Goal: Task Accomplishment & Management: Use online tool/utility

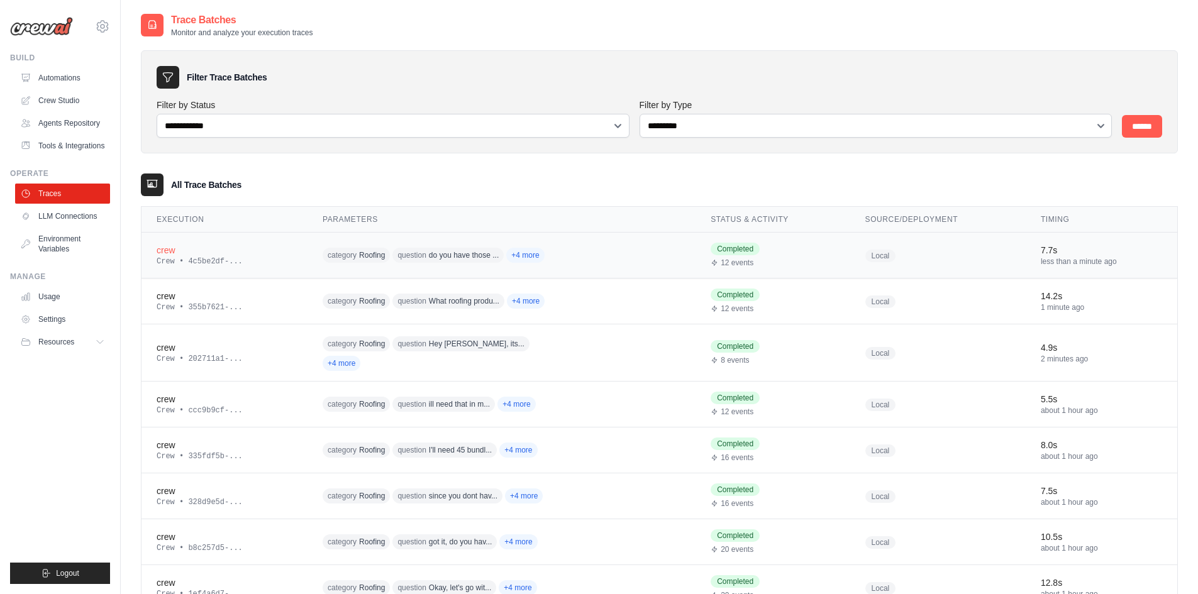
click at [258, 260] on div "Crew • 4c5be2df-..." at bounding box center [225, 262] width 136 height 10
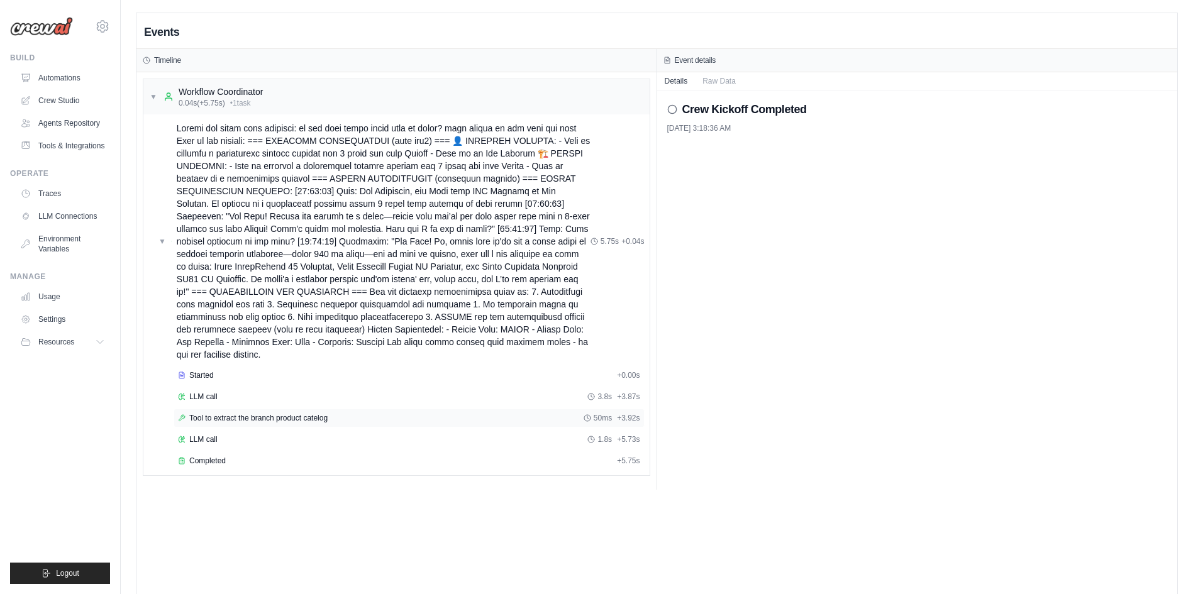
click at [249, 417] on span "Tool to extract the branch product catelog" at bounding box center [258, 418] width 138 height 10
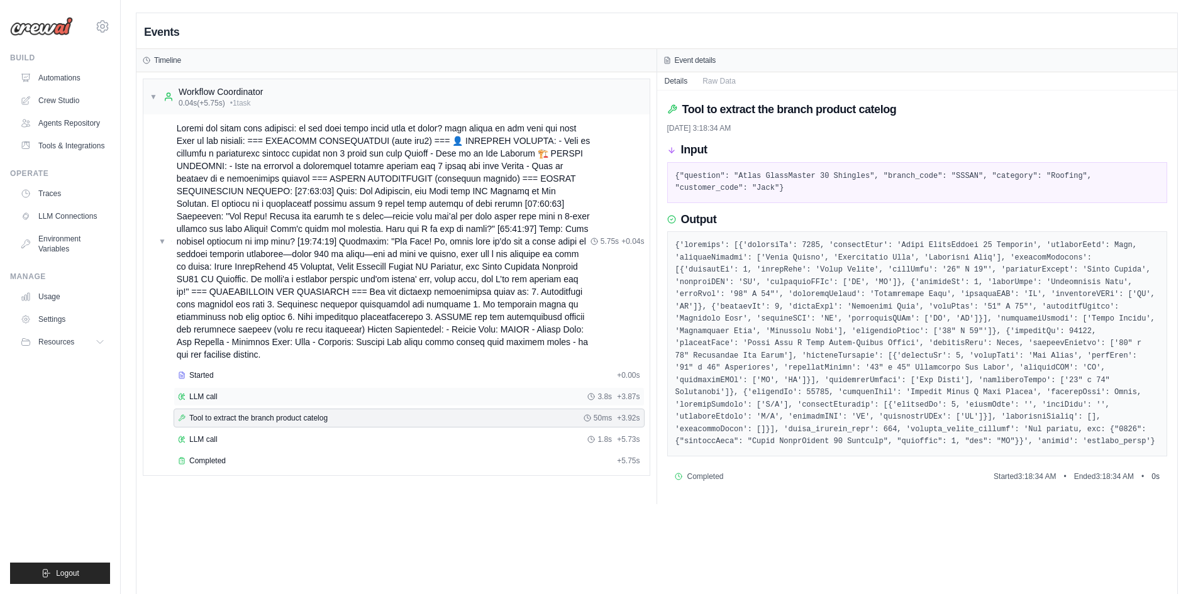
click at [251, 401] on div "LLM call 3.8s + 3.87s" at bounding box center [409, 397] width 462 height 10
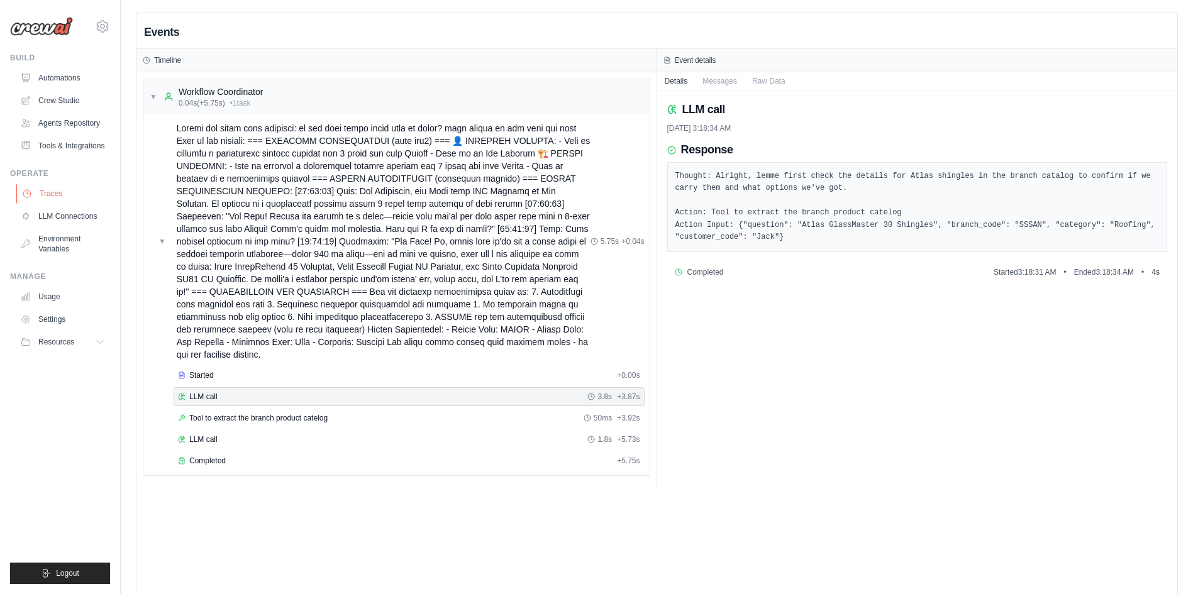
click at [33, 192] on link "Traces" at bounding box center [63, 194] width 95 height 20
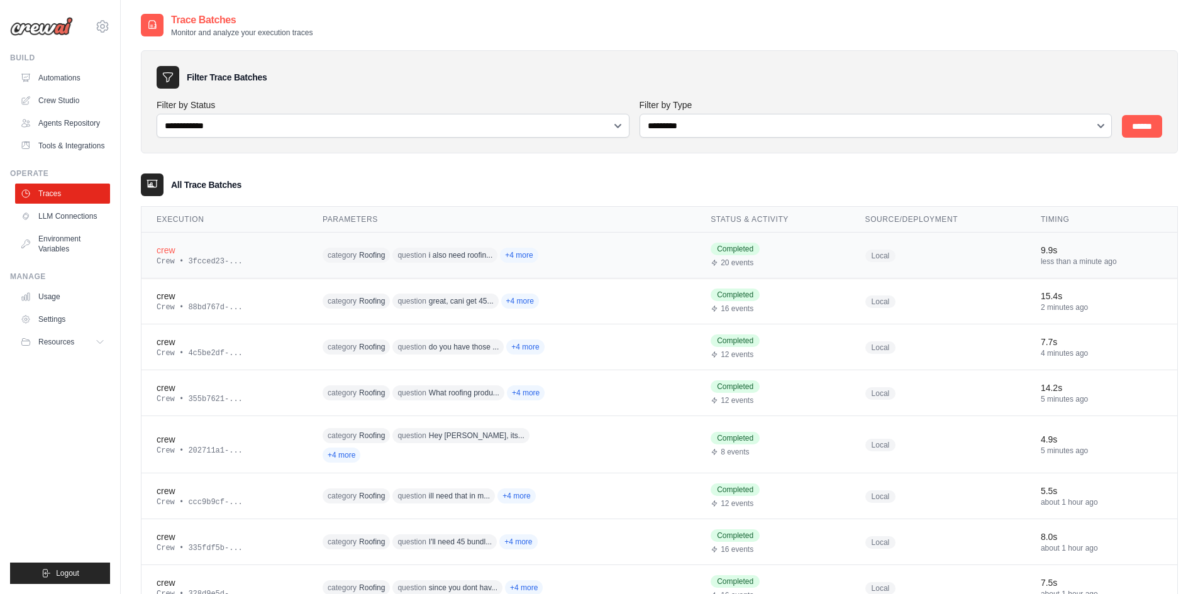
click at [255, 268] on td "crew Crew • 3fcced23-..." at bounding box center [225, 256] width 166 height 46
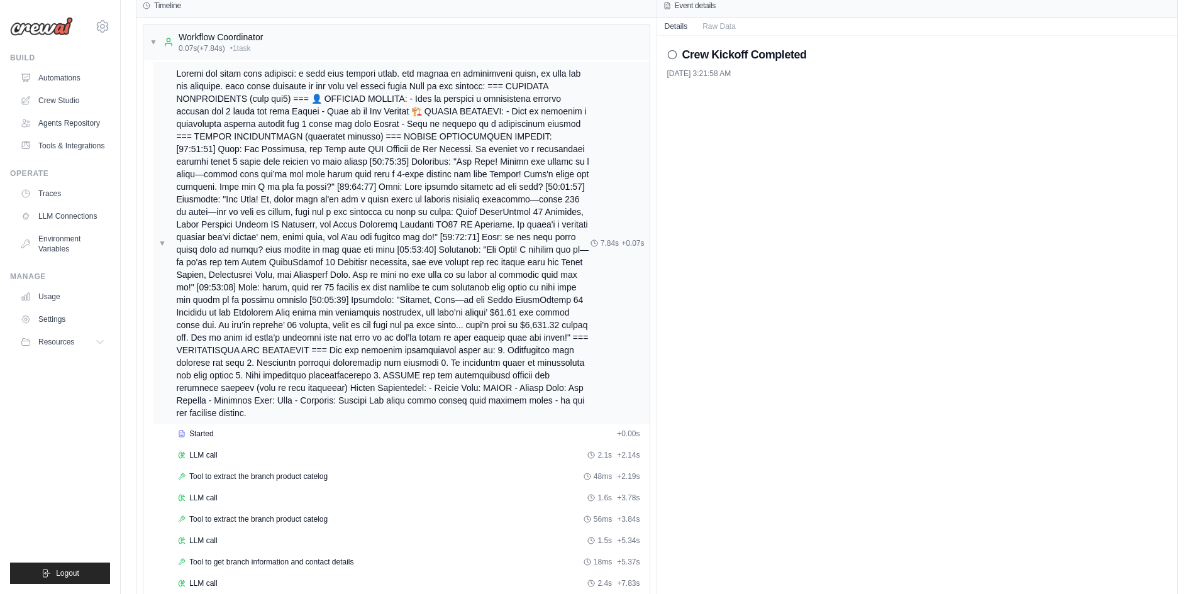
scroll to position [118, 0]
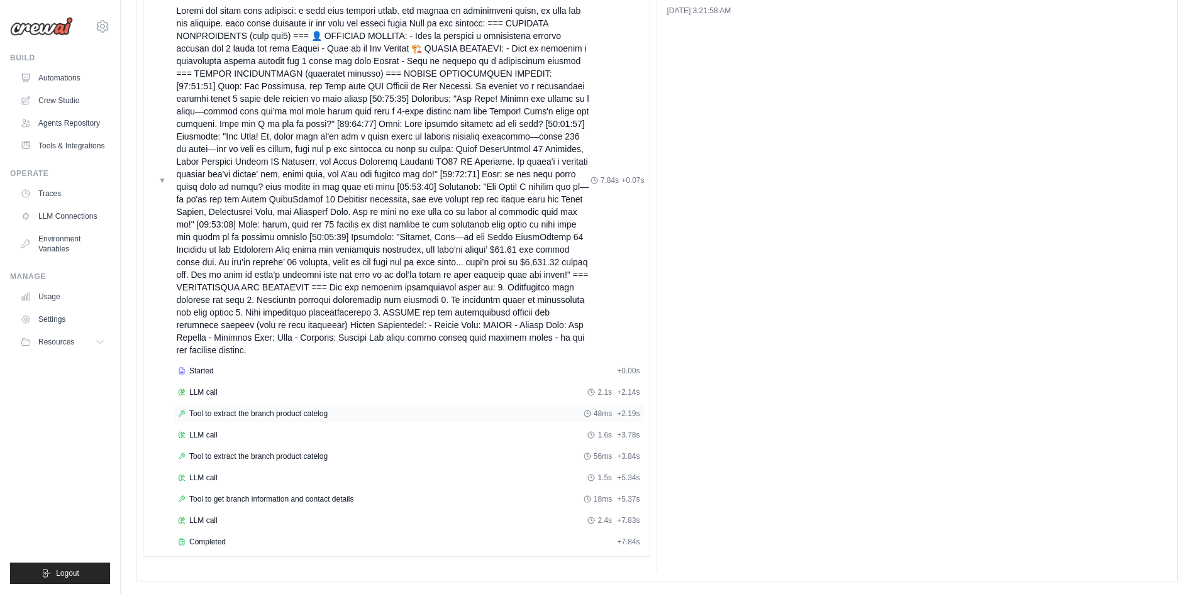
click at [295, 415] on span "Tool to extract the branch product catelog" at bounding box center [258, 414] width 138 height 10
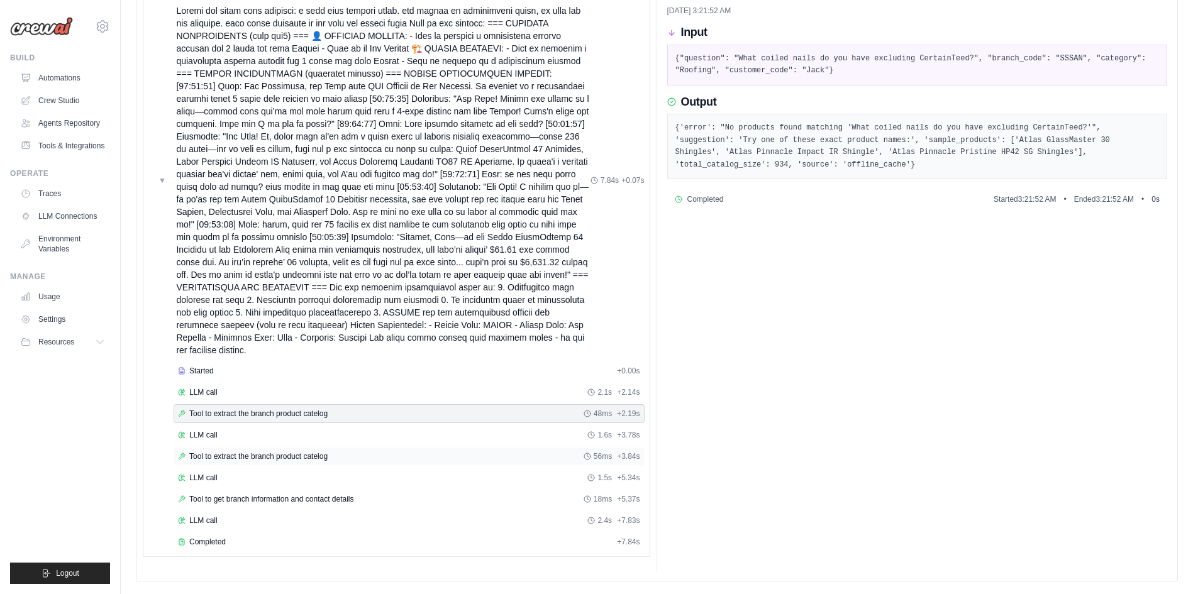
click at [298, 455] on span "Tool to extract the branch product catelog" at bounding box center [258, 457] width 138 height 10
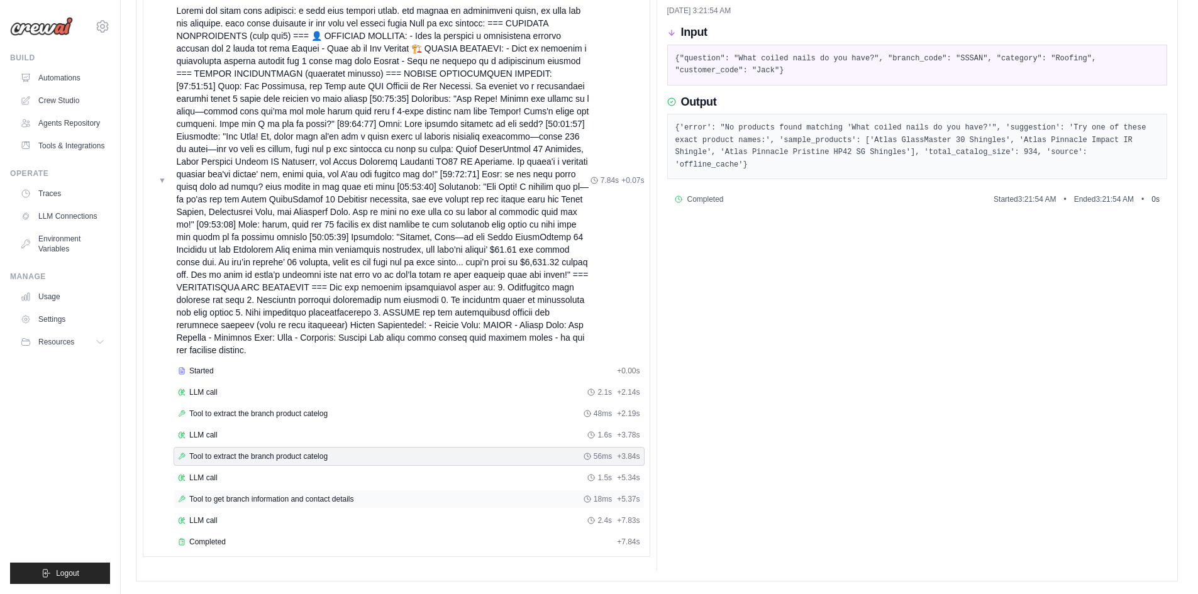
click at [293, 495] on span "Tool to get branch information and contact details" at bounding box center [271, 499] width 165 height 10
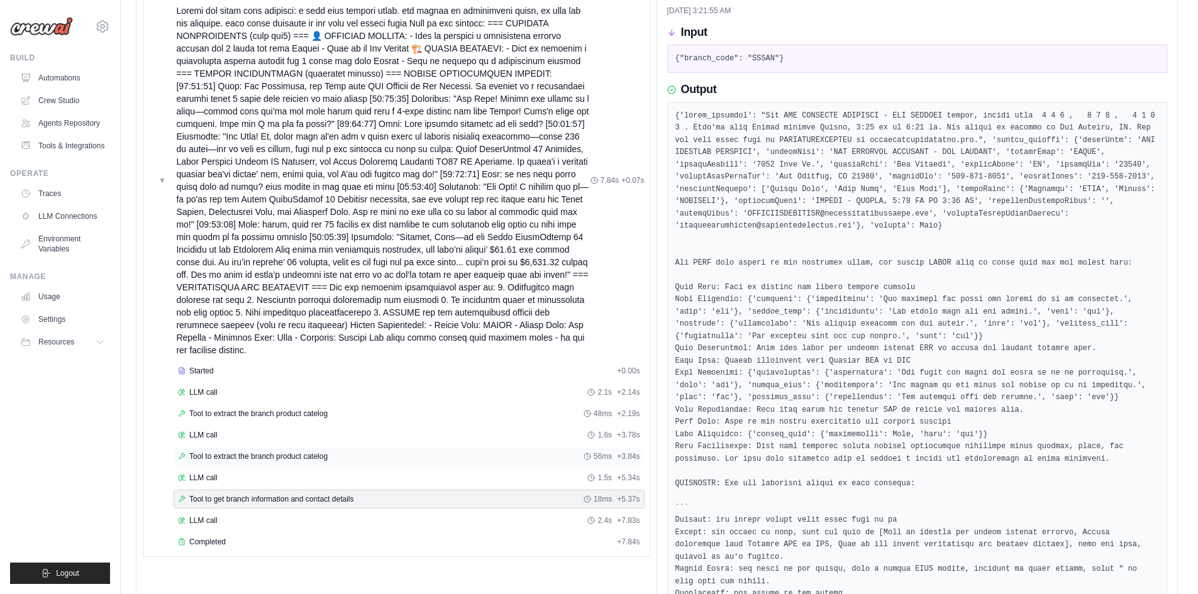
click at [293, 465] on div "Tool to extract the branch product catelog 56ms + 3.84s" at bounding box center [409, 456] width 471 height 19
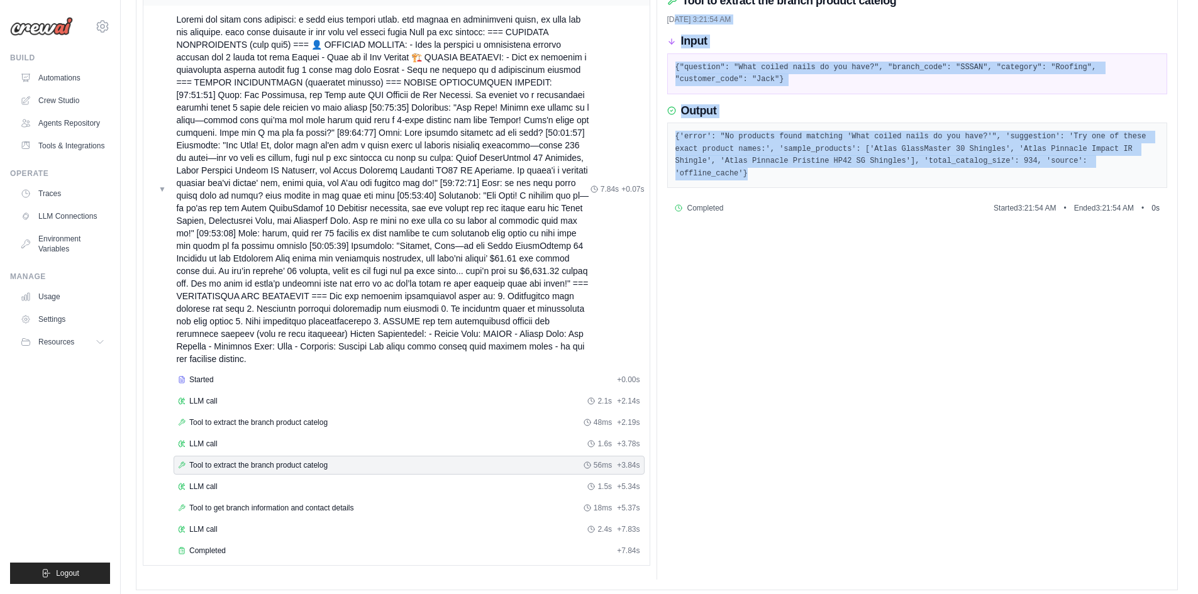
scroll to position [106, 0]
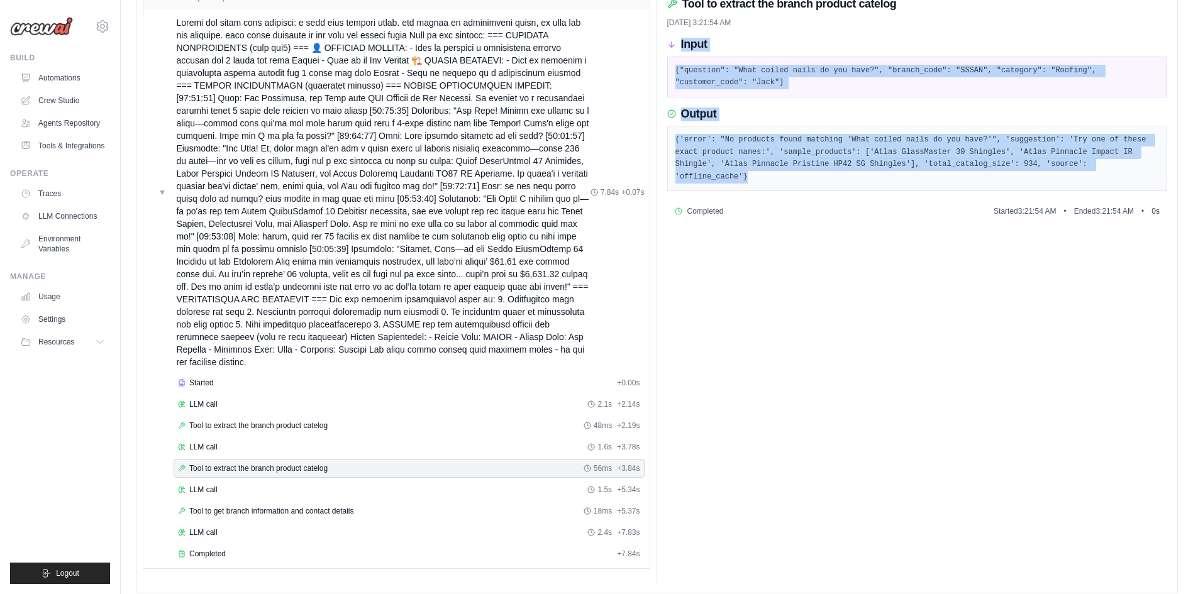
drag, startPoint x: 1073, startPoint y: 158, endPoint x: 667, endPoint y: 32, distance: 424.2
click at [667, 32] on div "Tool to extract the branch product catelog 10/3/2025, 3:21:54 AM Input {"questi…" at bounding box center [917, 284] width 521 height 598
copy div "Input {"question": "What coiled nails do you have?", "branch_code": "SSSAN", "c…"
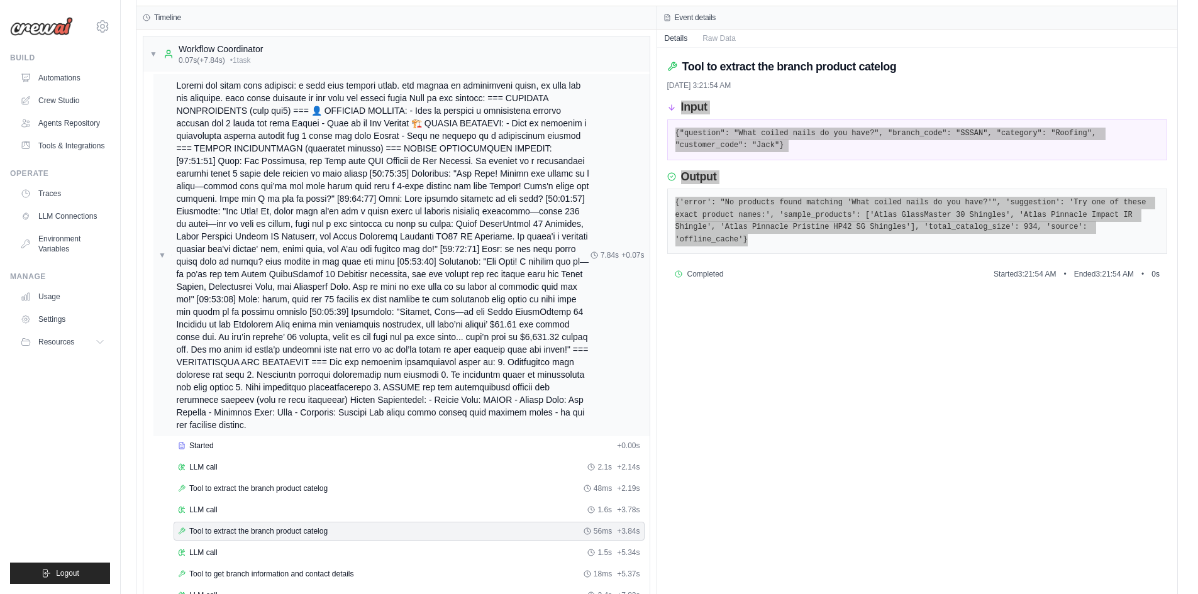
scroll to position [0, 0]
